Goal: Book appointment/travel/reservation

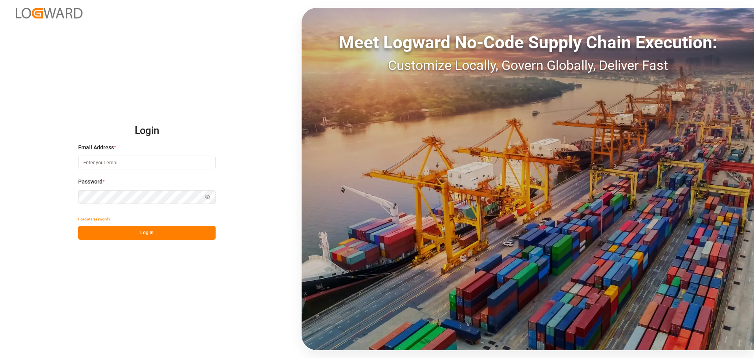
type input "[EMAIL_ADDRESS][DOMAIN_NAME]"
click at [141, 230] on button "Log In" at bounding box center [146, 233] width 137 height 14
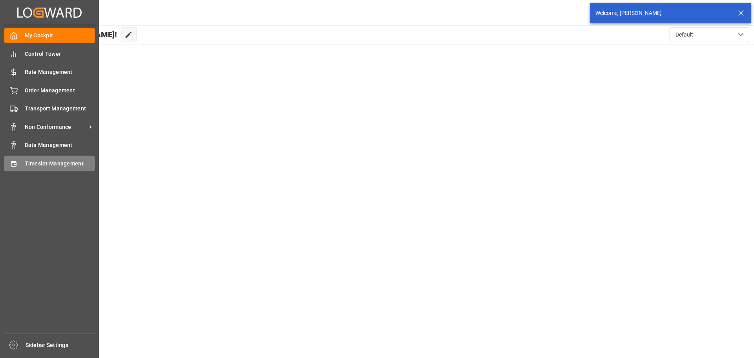
click at [15, 161] on icon at bounding box center [13, 163] width 5 height 5
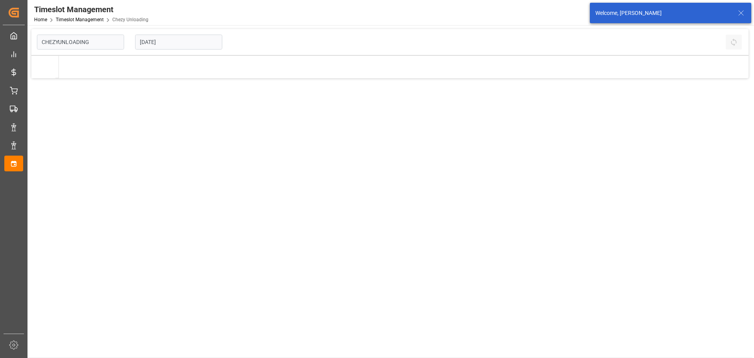
type input "Chezy Unloading"
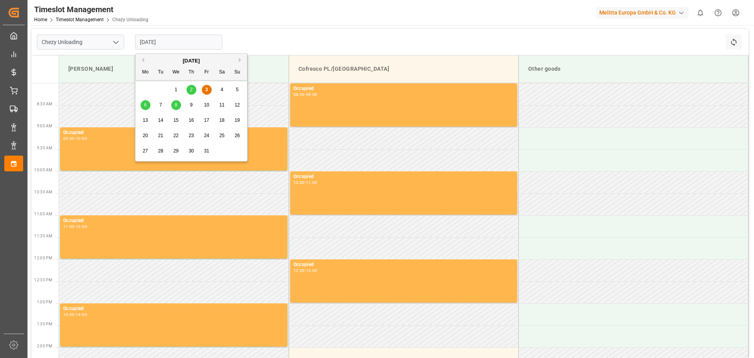
click at [153, 43] on input "[DATE]" at bounding box center [178, 42] width 87 height 15
click at [208, 102] on div "10" at bounding box center [207, 105] width 10 height 9
type input "[DATE]"
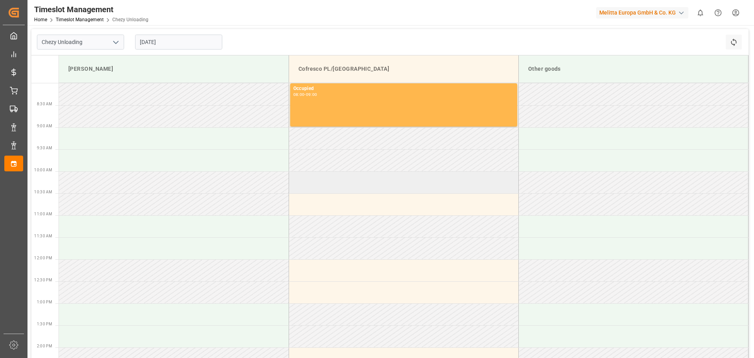
click at [333, 185] on td at bounding box center [404, 182] width 230 height 22
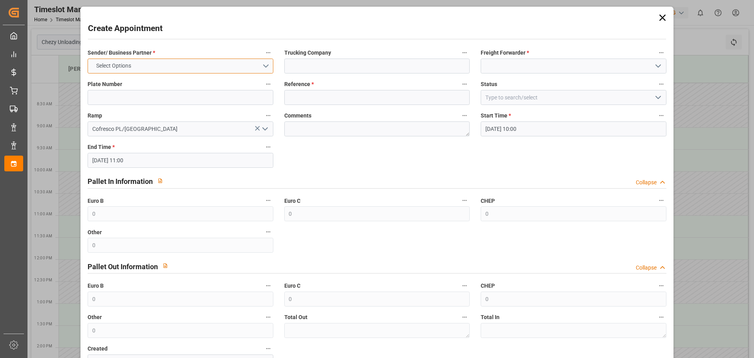
click at [252, 63] on button "Select Options" at bounding box center [180, 66] width 185 height 15
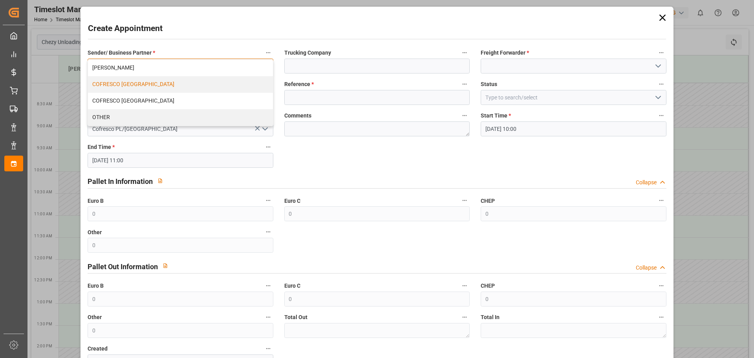
click at [139, 84] on div "COFRESCO [GEOGRAPHIC_DATA]" at bounding box center [180, 84] width 185 height 16
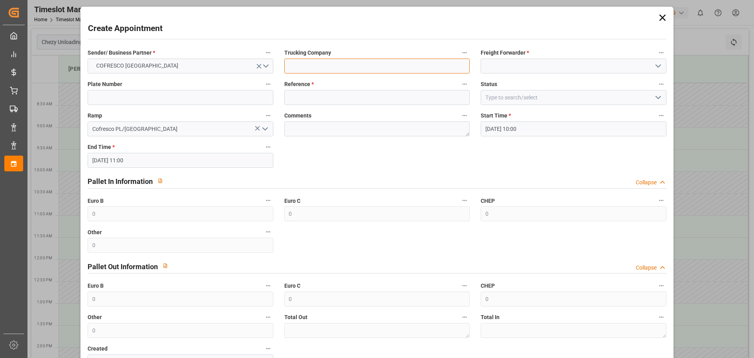
click at [319, 66] on input at bounding box center [376, 66] width 185 height 15
type input "ID Logistics"
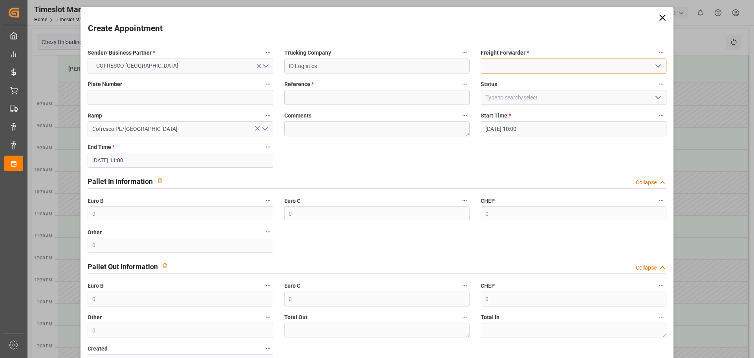
click at [538, 64] on input at bounding box center [573, 66] width 185 height 15
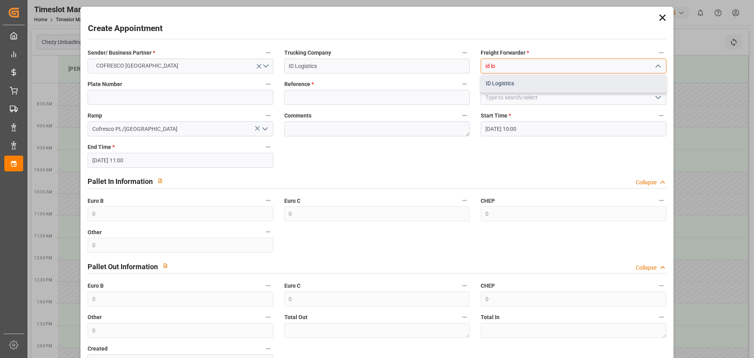
click at [521, 81] on div "ID Logistics" at bounding box center [573, 84] width 185 height 18
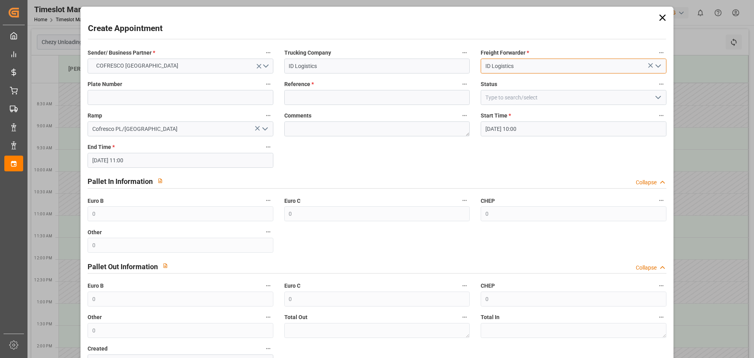
type input "ID Logistics"
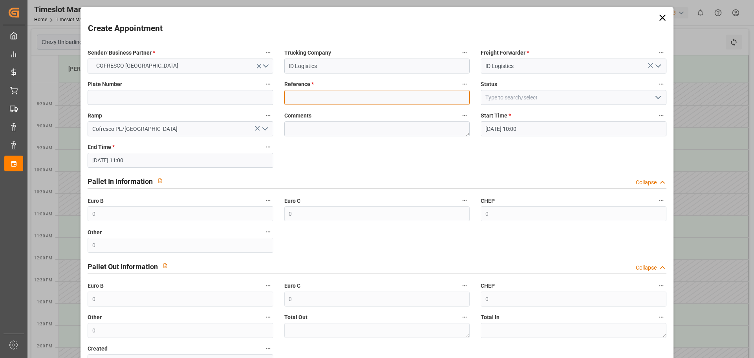
paste input "490118"
click at [290, 98] on input "490118" at bounding box center [376, 97] width 185 height 15
type input "490118"
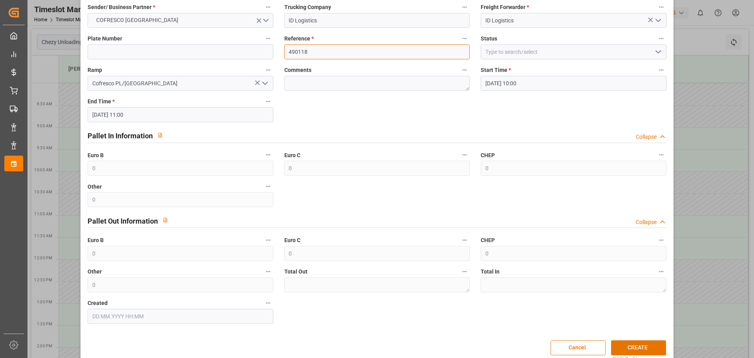
scroll to position [57, 0]
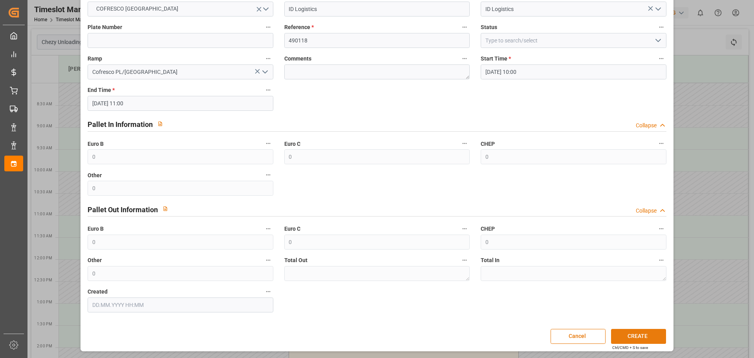
click at [628, 335] on button "CREATE" at bounding box center [638, 336] width 55 height 15
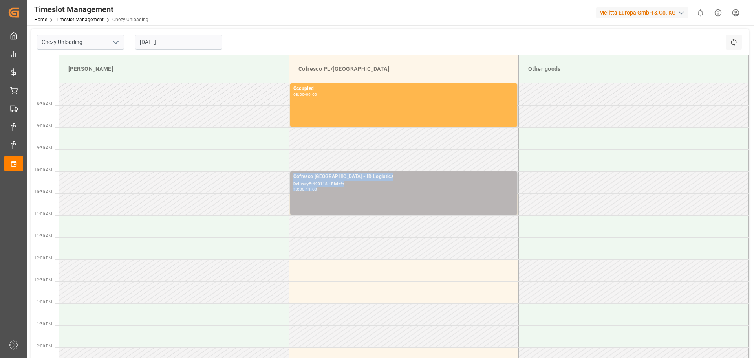
drag, startPoint x: 333, startPoint y: 189, endPoint x: 290, endPoint y: 174, distance: 45.8
click at [290, 174] on div "Cofresco [GEOGRAPHIC_DATA] - ID Logistics Delivery#:490118 - Plate#: 10:00 - 11…" at bounding box center [403, 192] width 227 height 43
drag, startPoint x: 352, startPoint y: 192, endPoint x: 293, endPoint y: 178, distance: 61.3
